Goal: Information Seeking & Learning: Learn about a topic

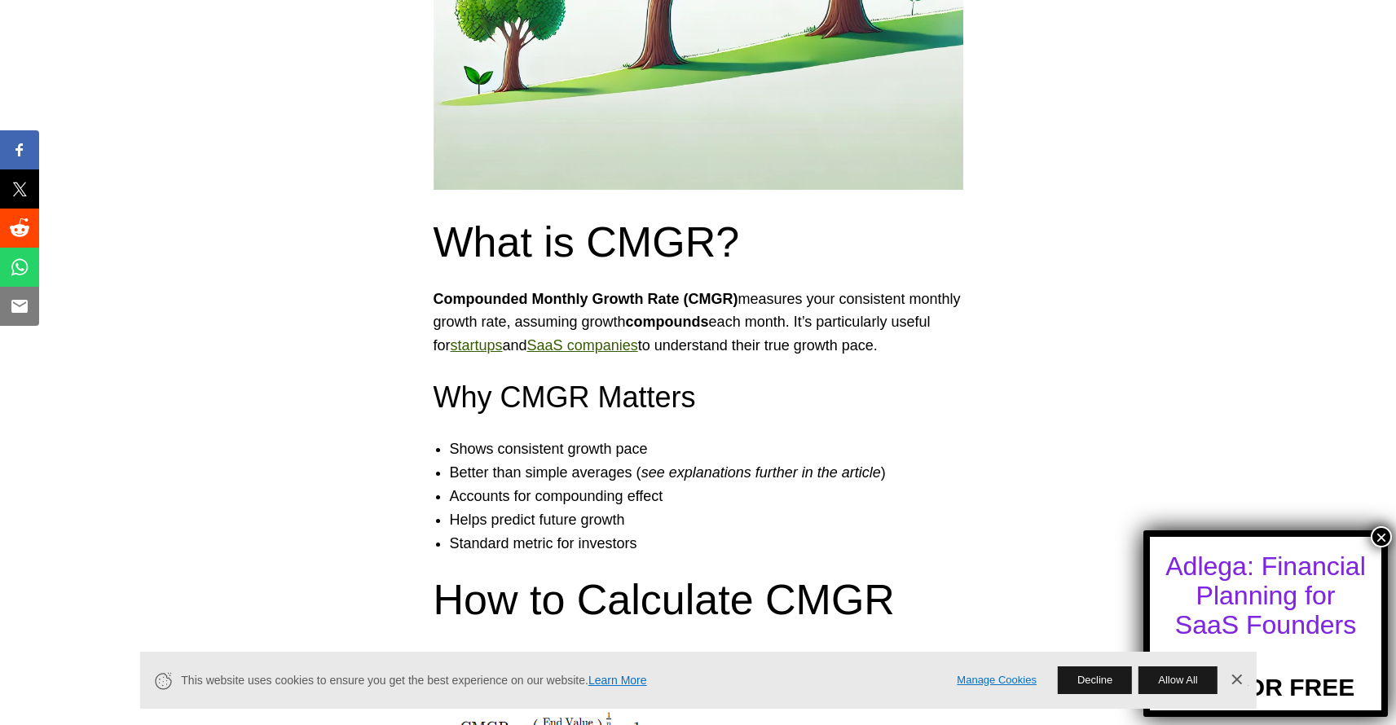
scroll to position [671, 0]
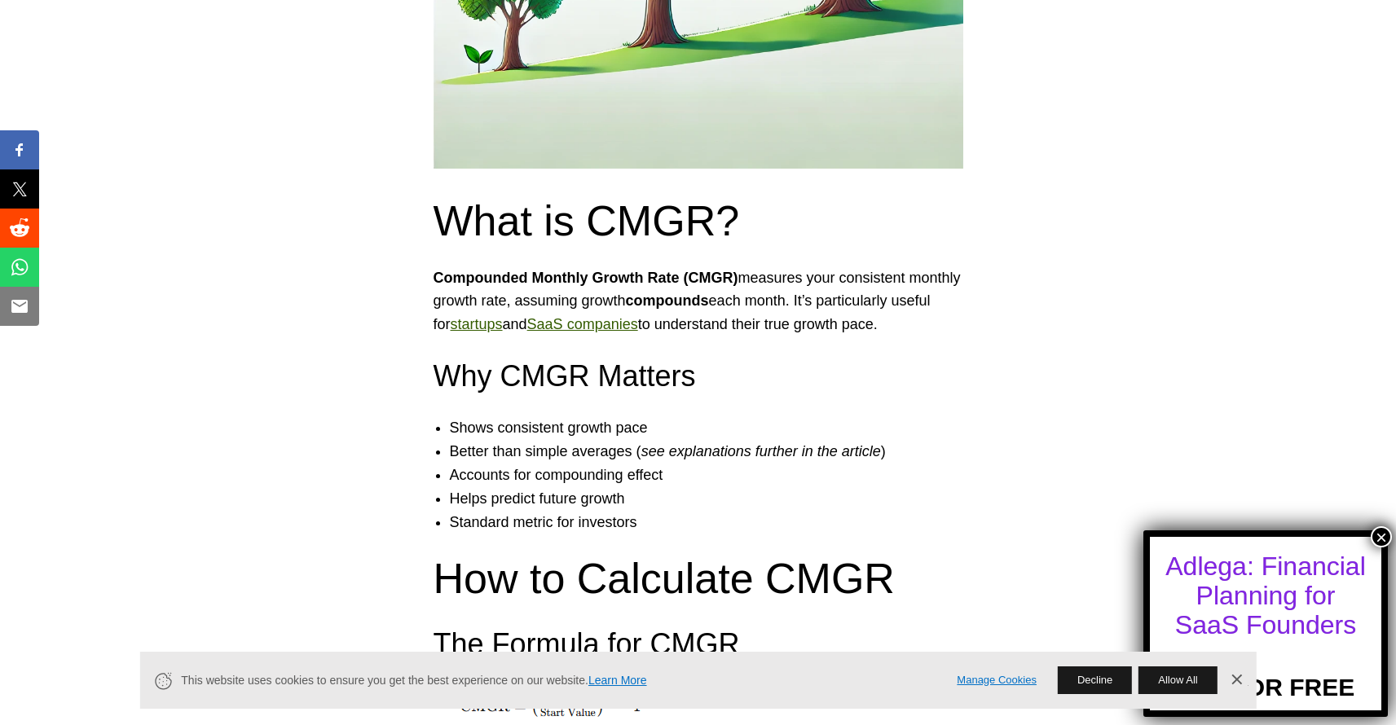
click at [708, 311] on p "Compounded Monthly Growth Rate (CMGR) measures your consistent monthly growth r…" at bounding box center [698, 301] width 530 height 70
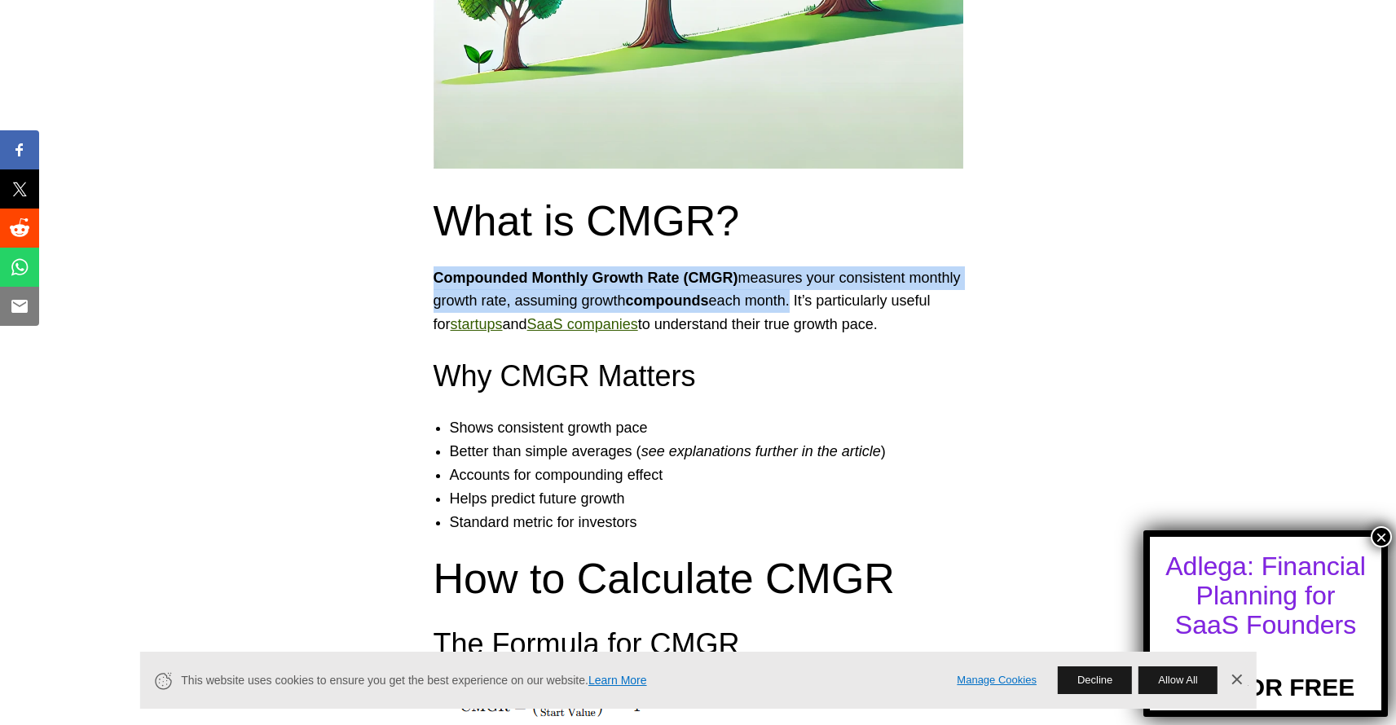
drag, startPoint x: 851, startPoint y: 301, endPoint x: 433, endPoint y: 270, distance: 419.9
click at [433, 270] on p "Compounded Monthly Growth Rate (CMGR) measures your consistent monthly growth r…" at bounding box center [698, 301] width 530 height 70
copy p "Compounded Monthly Growth Rate (CMGR) measures your consistent monthly growth r…"
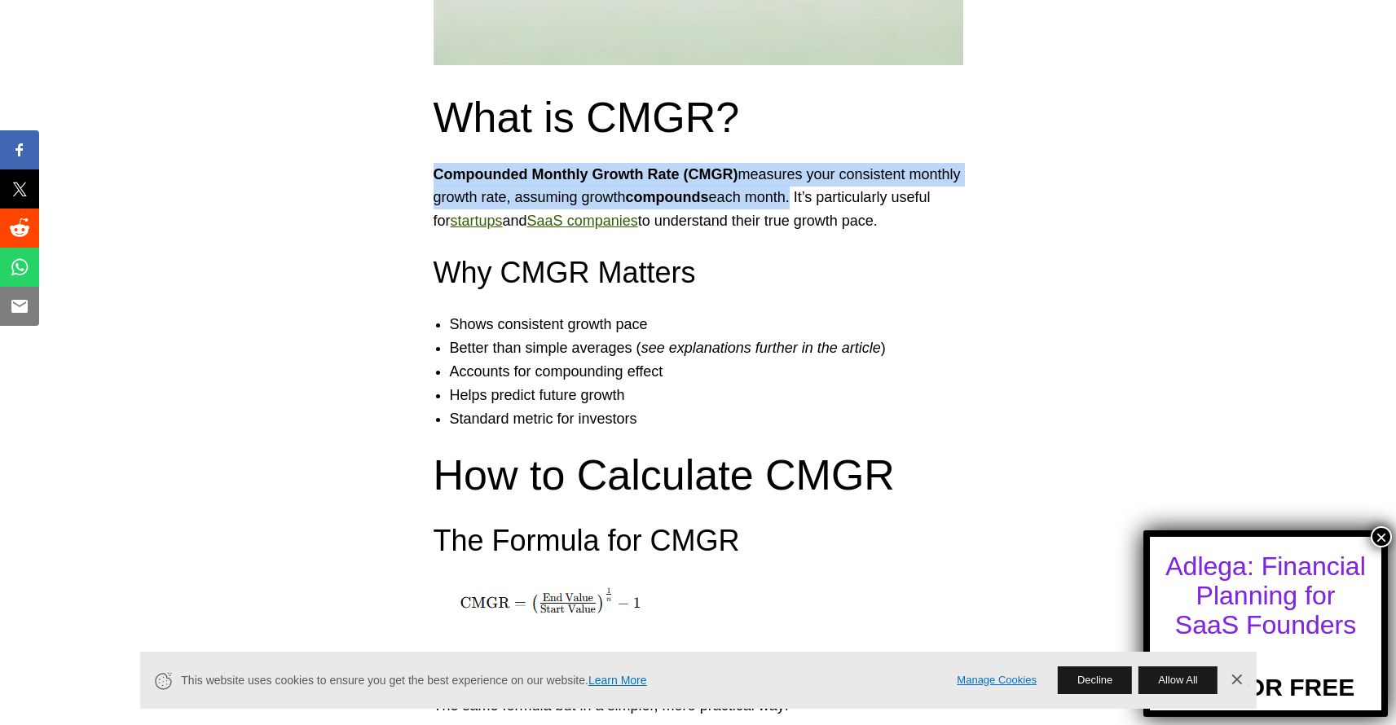
scroll to position [785, 0]
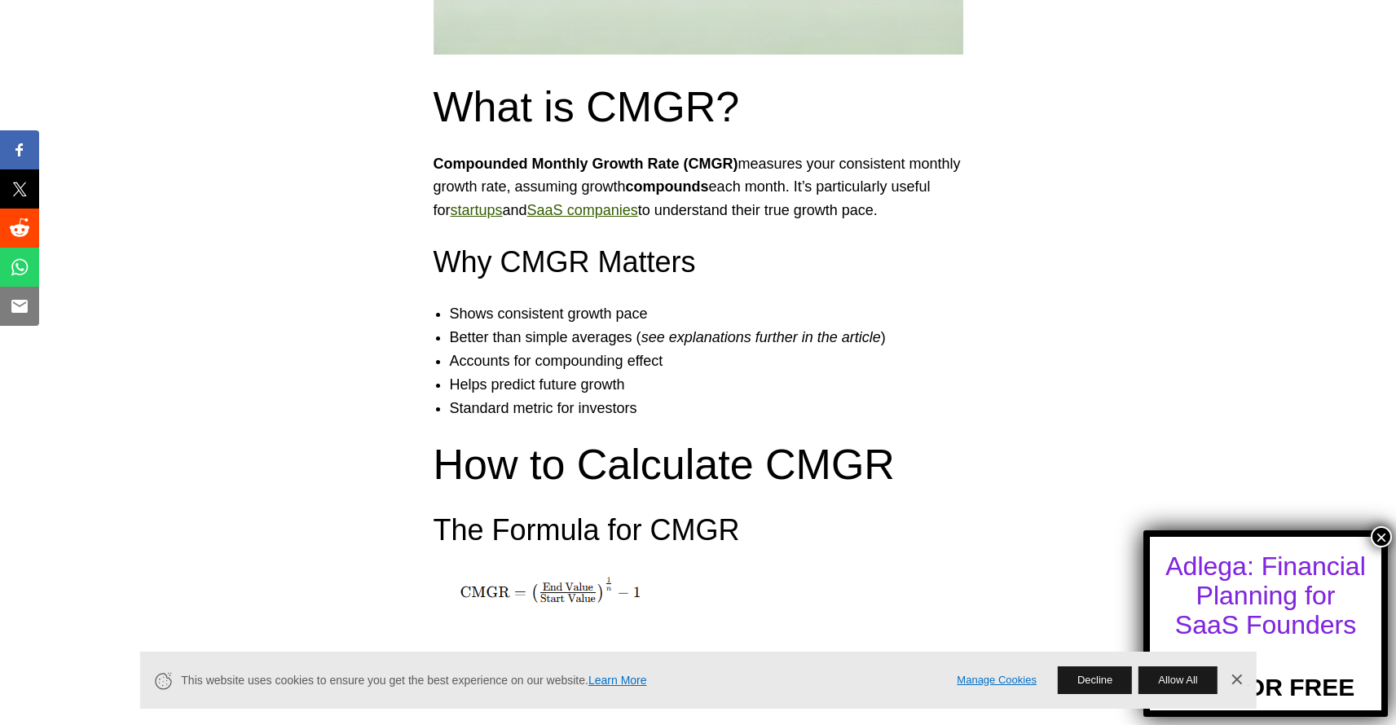
click at [881, 411] on li "Standard metric for investors" at bounding box center [715, 409] width 530 height 24
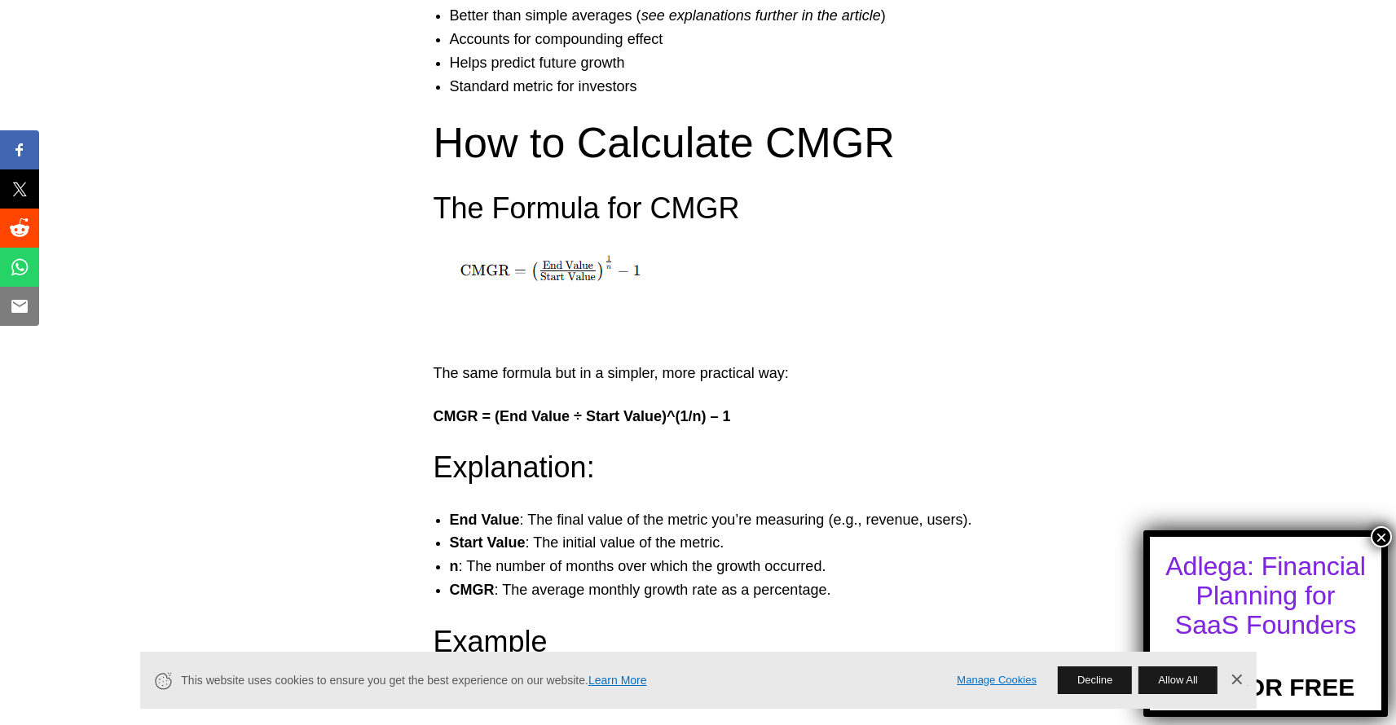
scroll to position [1117, 0]
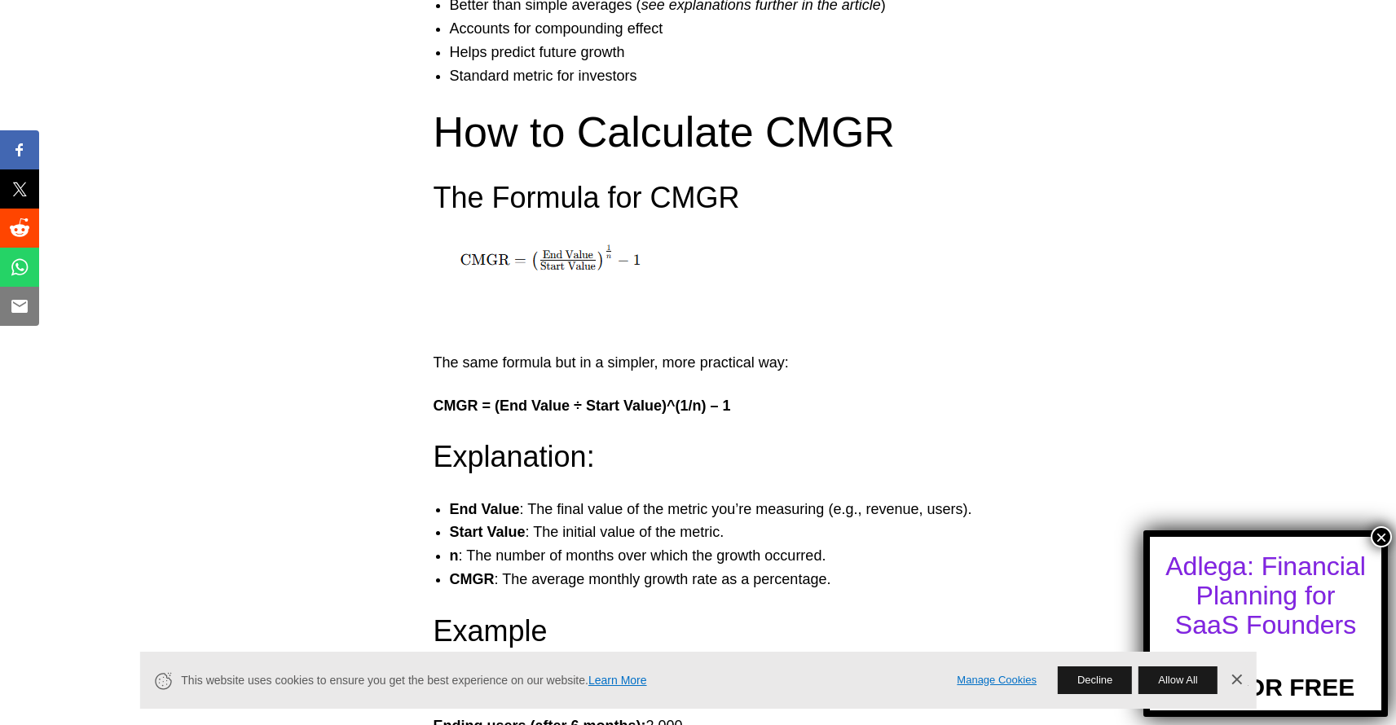
click at [570, 251] on img at bounding box center [550, 259] width 235 height 43
click at [571, 262] on img at bounding box center [550, 259] width 235 height 43
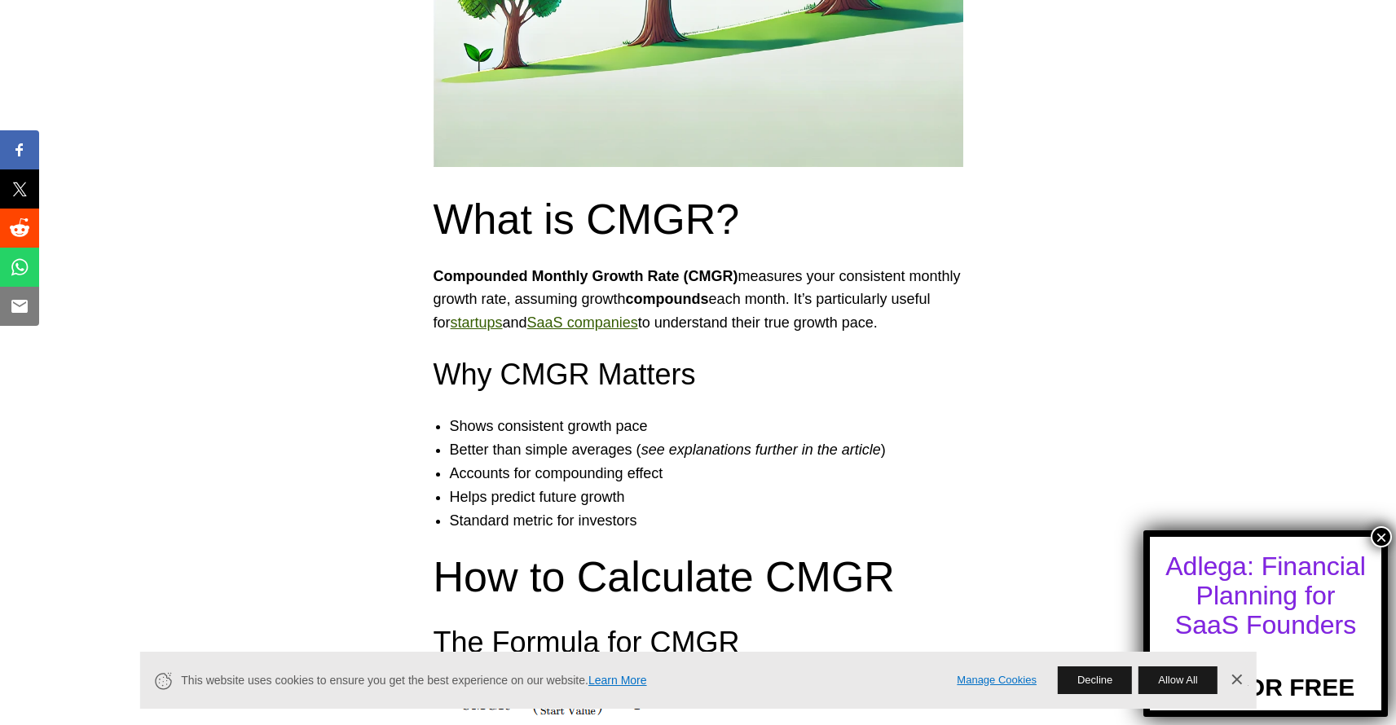
scroll to position [683, 0]
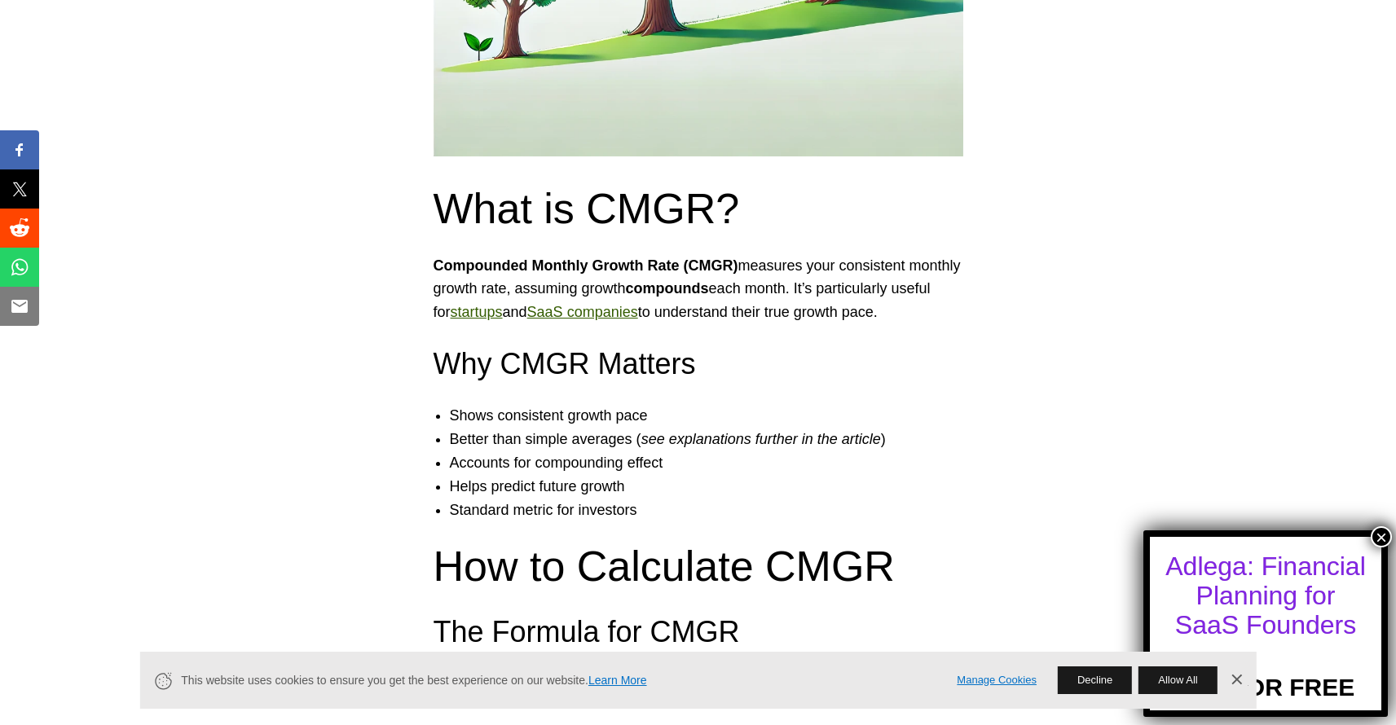
click at [875, 285] on p "Compounded Monthly Growth Rate (CMGR) measures your consistent monthly growth r…" at bounding box center [698, 289] width 530 height 70
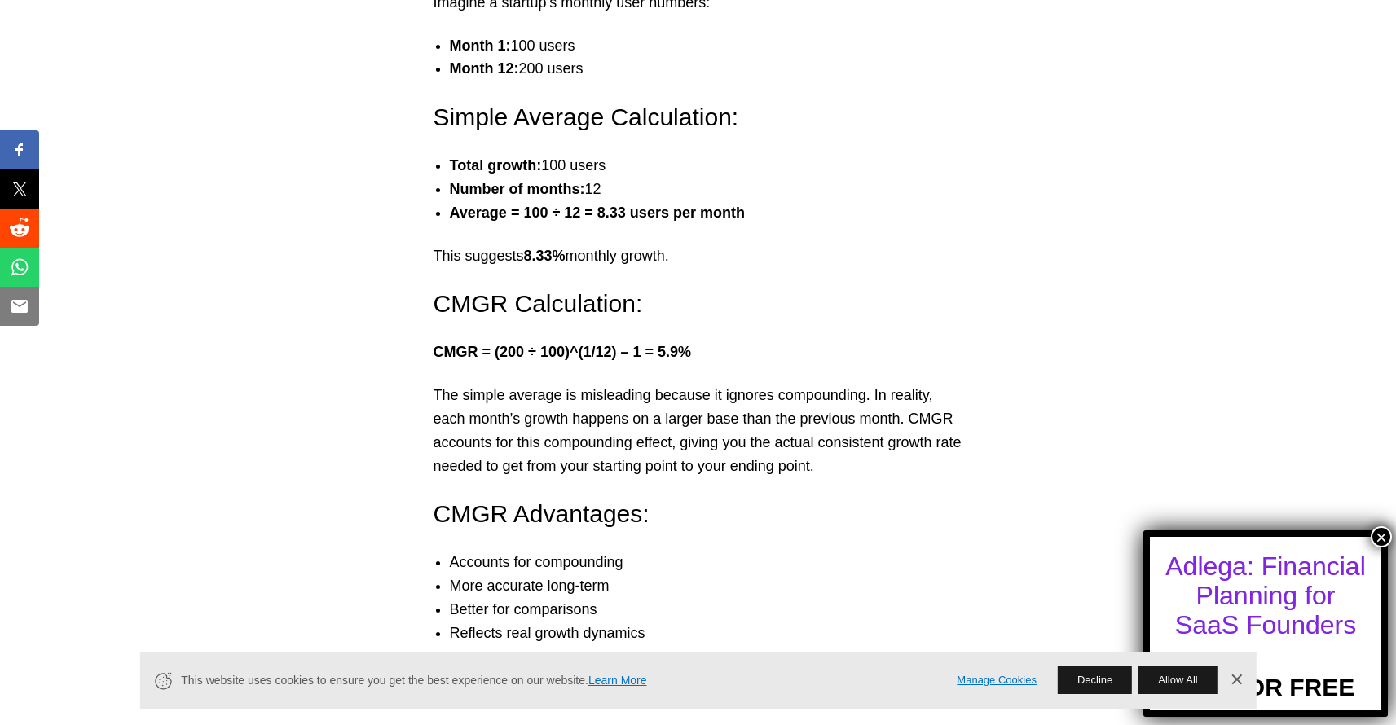
scroll to position [2334, 0]
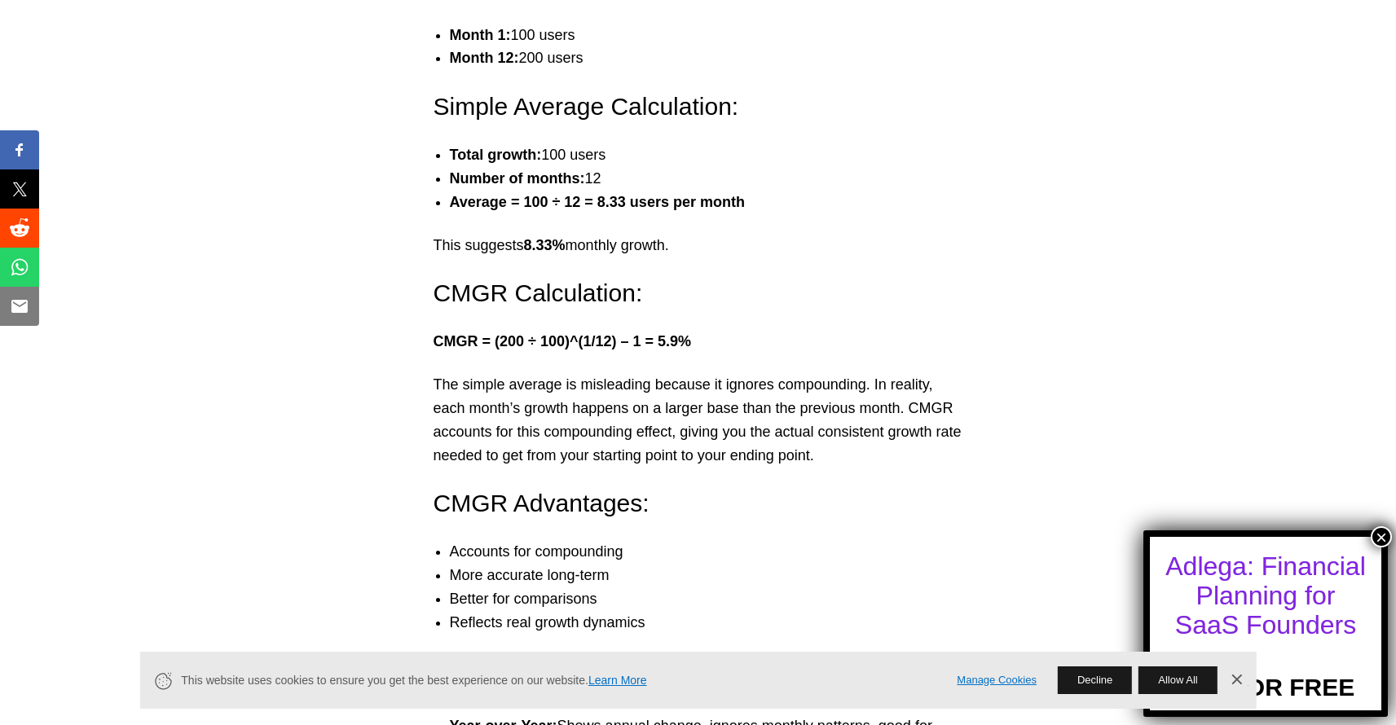
click at [739, 389] on p "The simple average is misleading because it ignores compounding. In reality, ea…" at bounding box center [698, 420] width 530 height 94
click at [821, 424] on p "The simple average is misleading because it ignores compounding. In reality, ea…" at bounding box center [698, 420] width 530 height 94
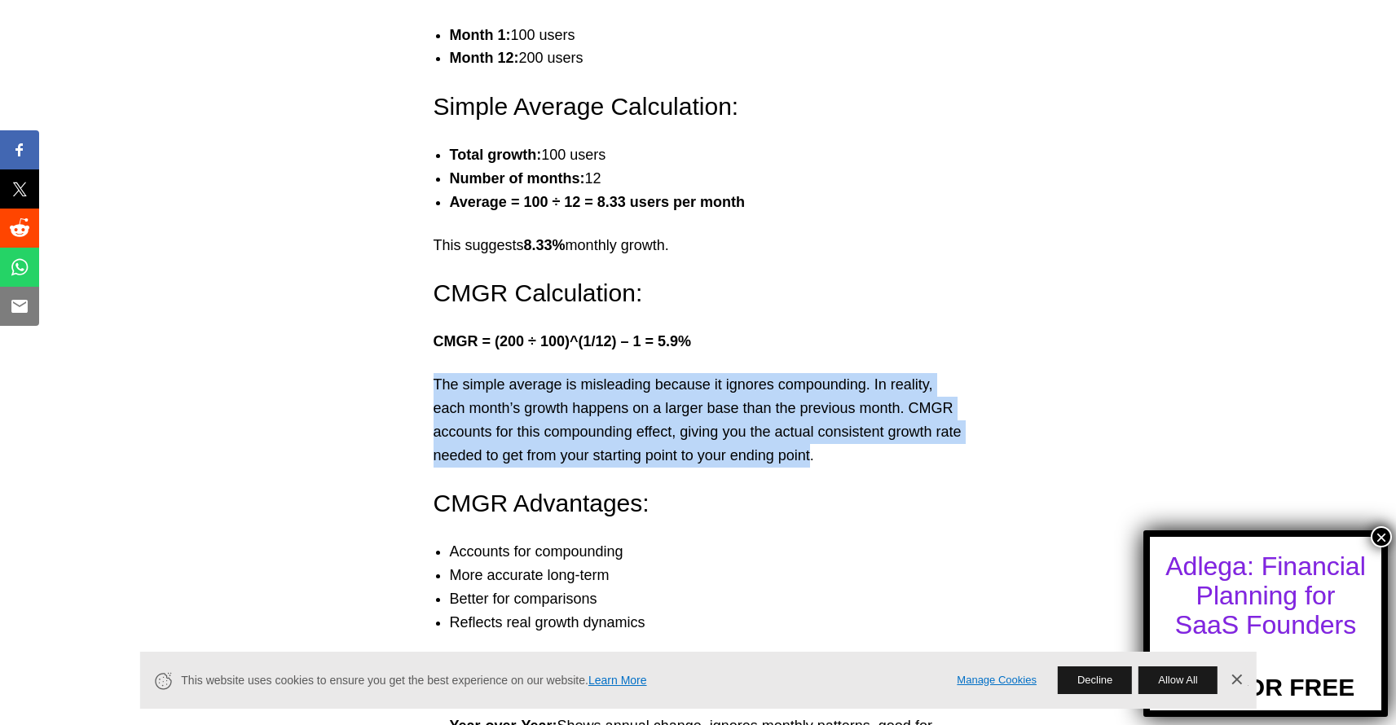
drag, startPoint x: 846, startPoint y: 435, endPoint x: 412, endPoint y: 367, distance: 438.7
click at [412, 367] on div "What is CMGR? Compounded Monthly Growth Rate (CMGR) measures your consistent mo…" at bounding box center [698, 606] width 1396 height 5262
copy p "The simple average is misleading because it ignores compounding. In reality, ea…"
